Goal: Task Accomplishment & Management: Use online tool/utility

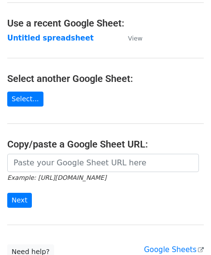
scroll to position [48, 0]
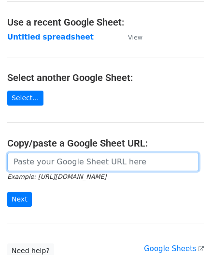
click at [49, 165] on input "url" at bounding box center [103, 162] width 192 height 18
paste input "[URL][DOMAIN_NAME]"
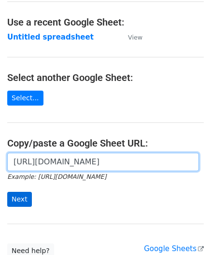
type input "[URL][DOMAIN_NAME]"
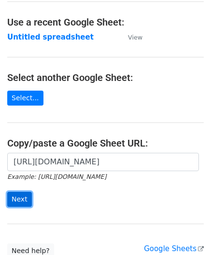
click at [25, 197] on input "Next" at bounding box center [19, 199] width 25 height 15
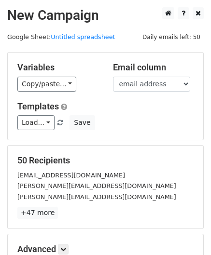
drag, startPoint x: 193, startPoint y: 89, endPoint x: 200, endPoint y: 210, distance: 121.0
click at [198, 204] on form "Variables Copy/paste... {{email address}} Email column email address Templates …" at bounding box center [105, 175] width 197 height 246
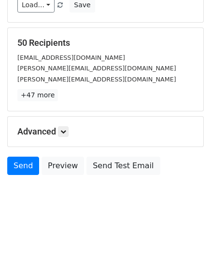
click at [140, 217] on body "New Campaign Daily emails left: 50 Google Sheet: Untitled spreadsheet Variables…" at bounding box center [105, 53] width 211 height 329
click at [68, 129] on link at bounding box center [63, 132] width 11 height 11
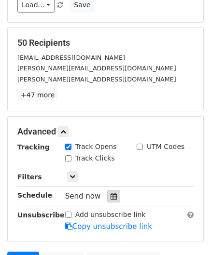
click at [113, 193] on div at bounding box center [113, 196] width 13 height 13
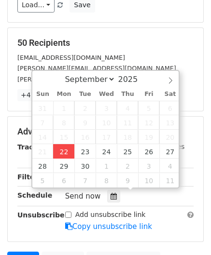
type input "2025-09-22 12:00"
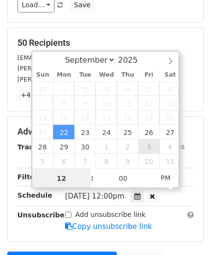
paste input "Hour"
type input "2"
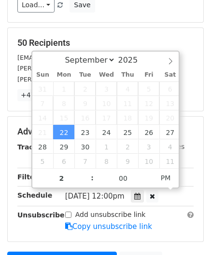
type input "2025-09-22 14:00"
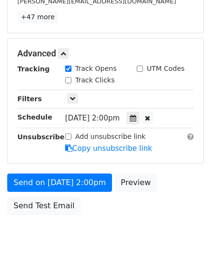
scroll to position [201, 0]
